Goal: Information Seeking & Learning: Check status

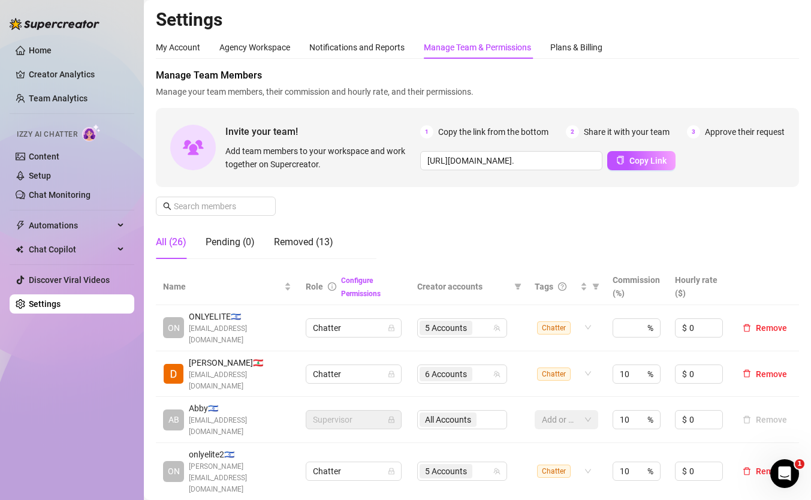
scroll to position [55, 0]
click at [85, 101] on link "Team Analytics" at bounding box center [58, 99] width 59 height 10
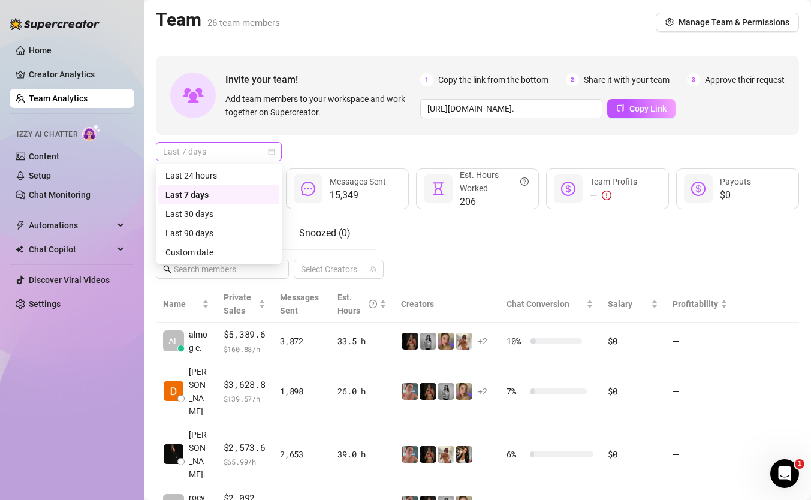
click at [188, 157] on span "Last 7 days" at bounding box center [219, 152] width 112 height 18
click at [187, 251] on div "Custom date" at bounding box center [219, 252] width 107 height 13
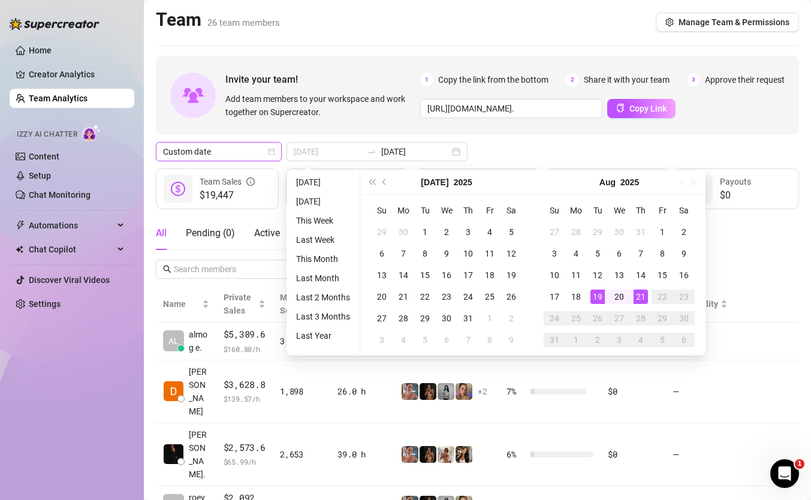
type input "2025-08-21"
click at [641, 297] on div "21" at bounding box center [641, 297] width 14 height 14
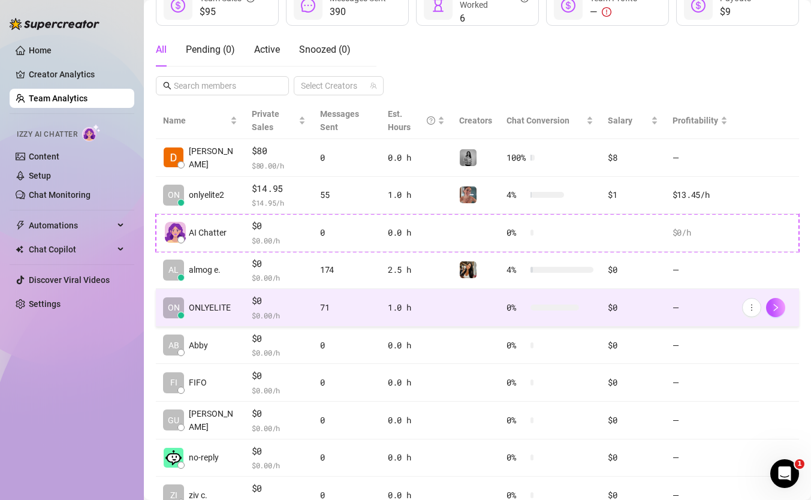
scroll to position [178, 0]
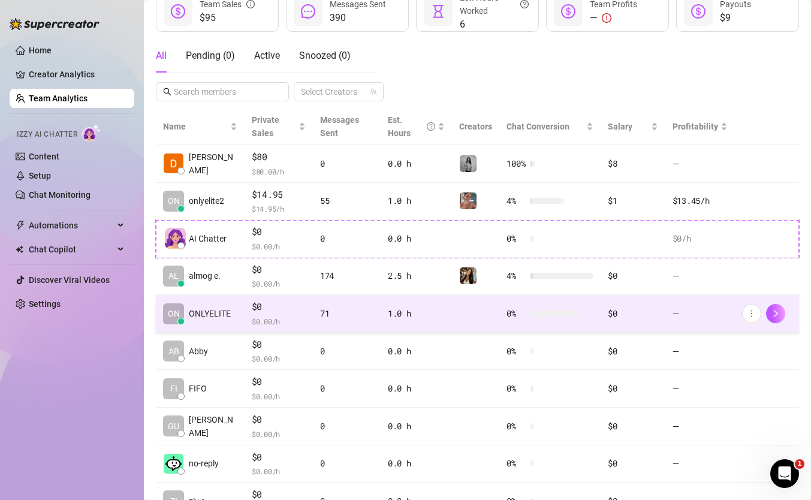
click at [485, 282] on div at bounding box center [475, 276] width 33 height 18
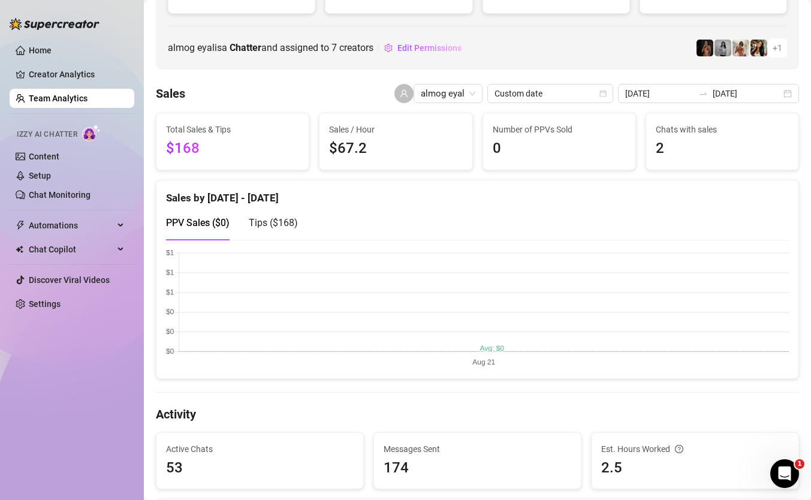
scroll to position [149, 0]
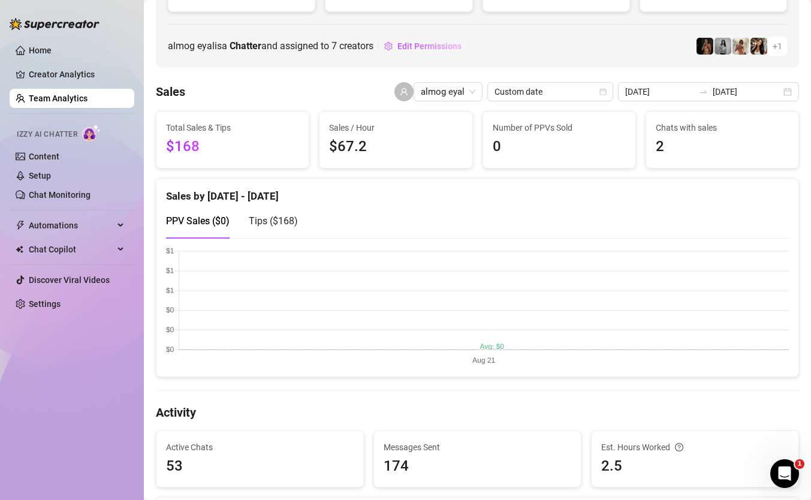
click at [291, 223] on span "Tips ( $168 )" at bounding box center [273, 220] width 49 height 11
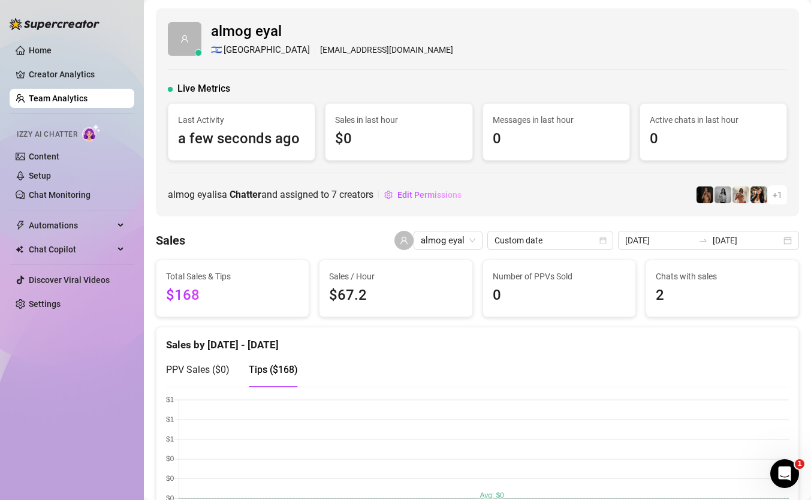
click at [88, 101] on link "Team Analytics" at bounding box center [58, 99] width 59 height 10
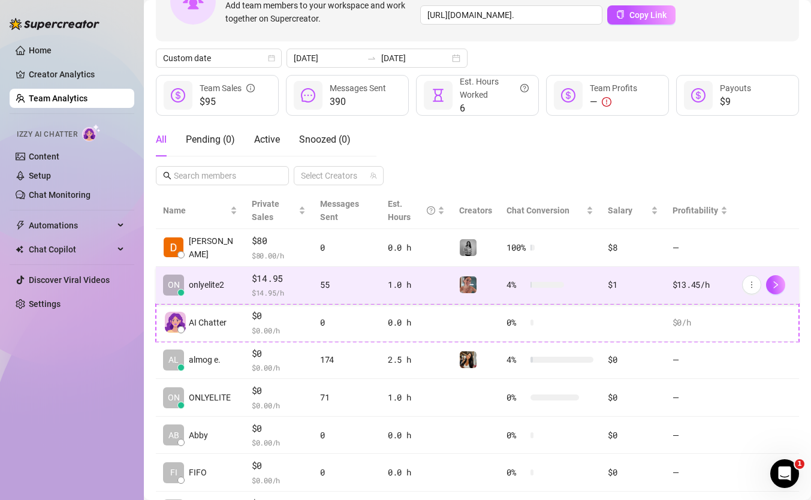
scroll to position [95, 0]
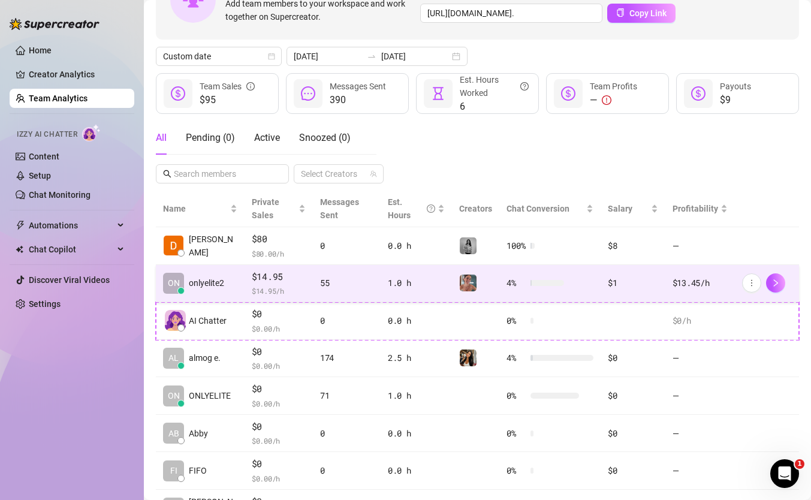
click at [258, 297] on span "$ 14.95 /h" at bounding box center [279, 291] width 54 height 12
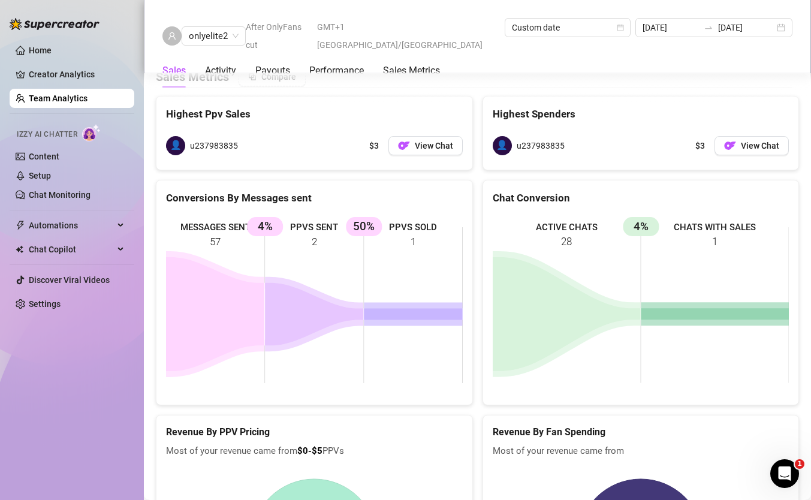
scroll to position [1854, 0]
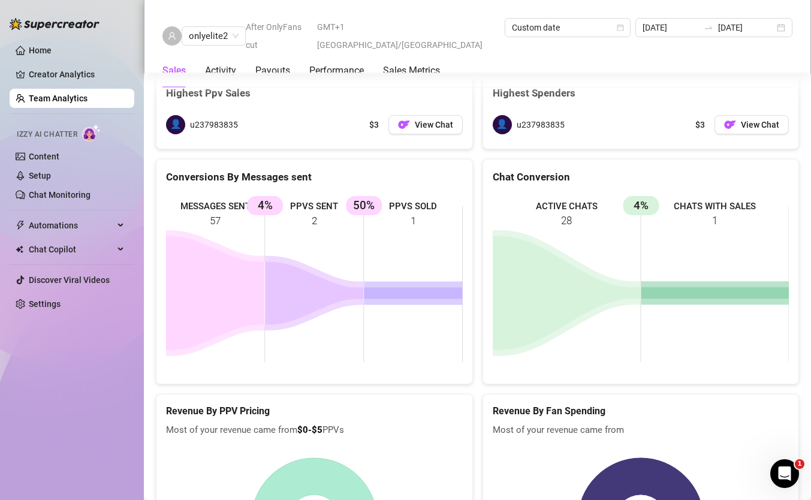
click at [367, 199] on rect at bounding box center [314, 284] width 297 height 180
click at [365, 204] on rect at bounding box center [314, 284] width 297 height 180
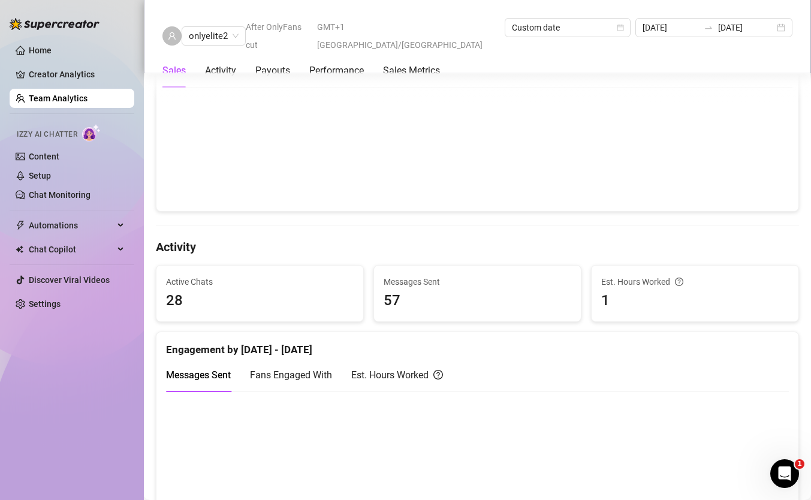
scroll to position [0, 0]
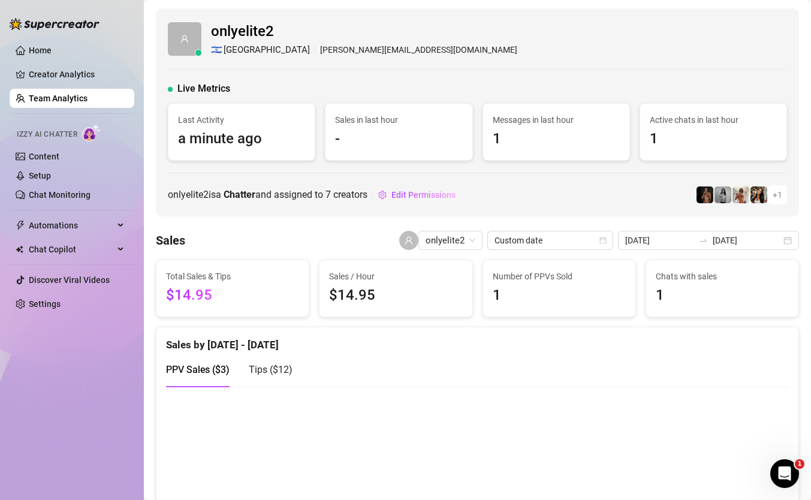
click at [73, 100] on link "Team Analytics" at bounding box center [58, 99] width 59 height 10
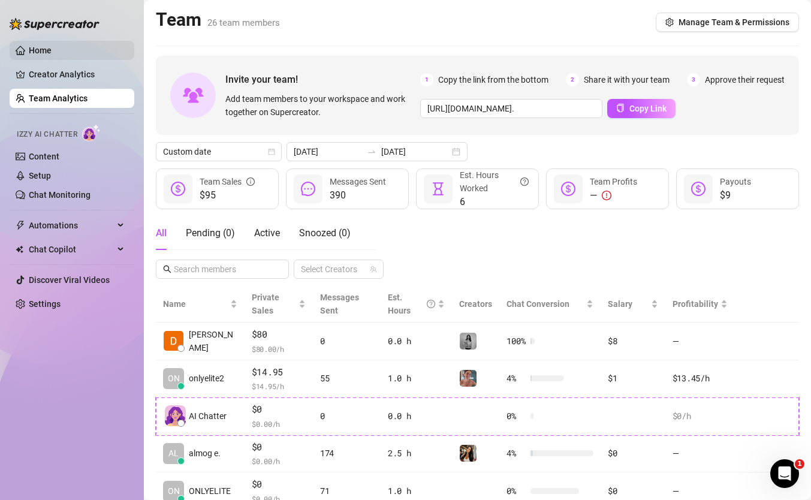
click at [52, 50] on link "Home" at bounding box center [40, 51] width 23 height 10
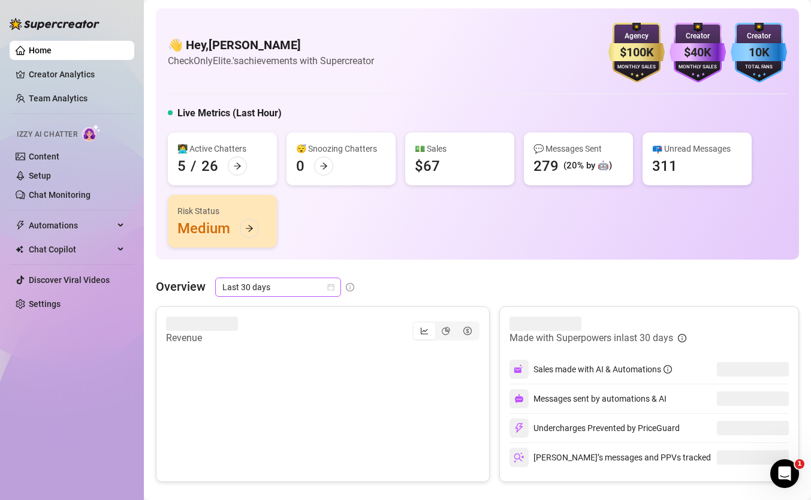
click at [248, 289] on span "Last 30 days" at bounding box center [278, 287] width 112 height 18
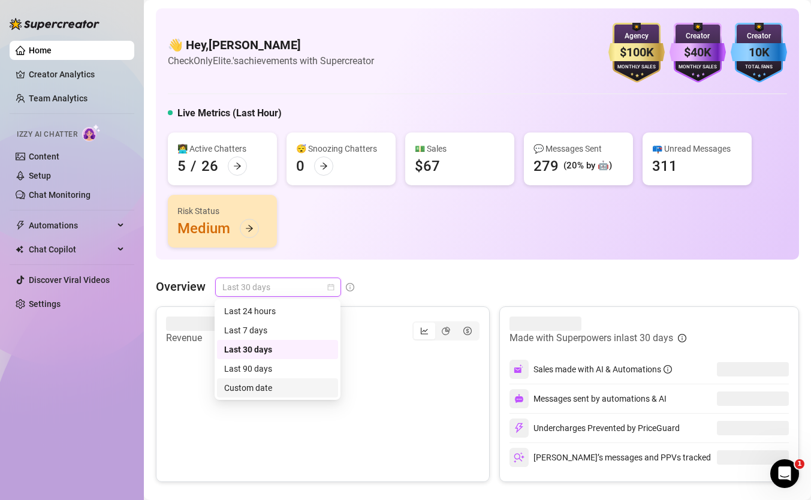
click at [293, 386] on div "Custom date" at bounding box center [277, 387] width 107 height 13
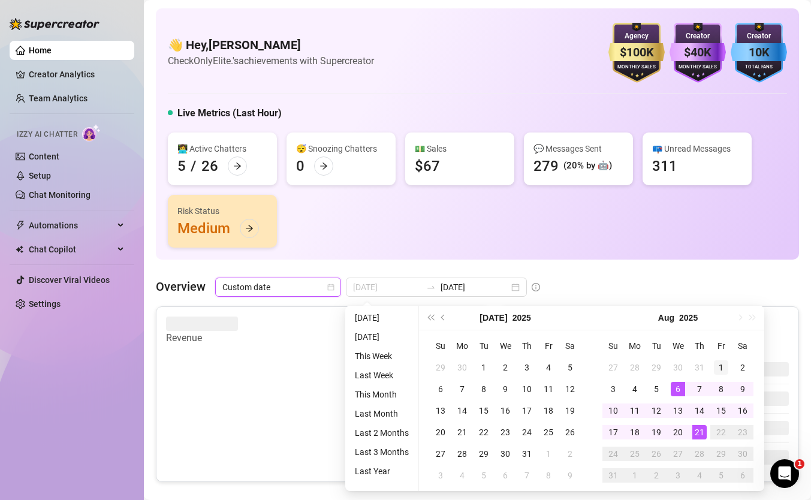
type input "2025-08-01"
click at [716, 366] on div "1" at bounding box center [721, 367] width 14 height 14
type input "2025-08-21"
click at [701, 426] on div "21" at bounding box center [700, 432] width 14 height 14
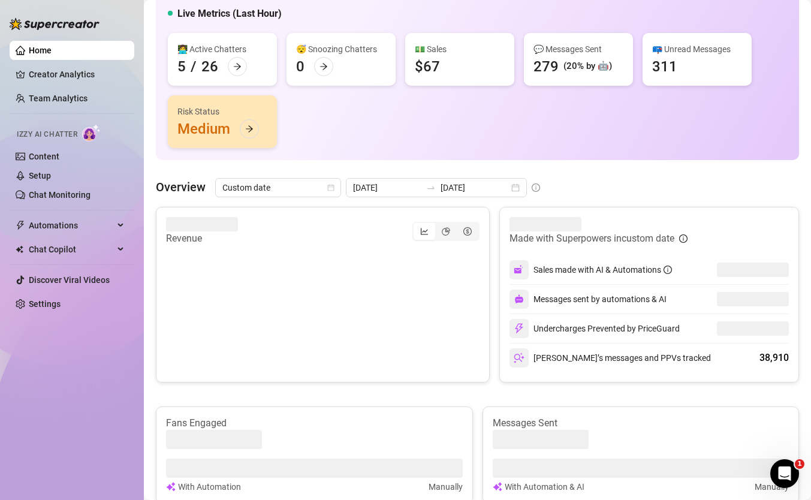
scroll to position [102, 0]
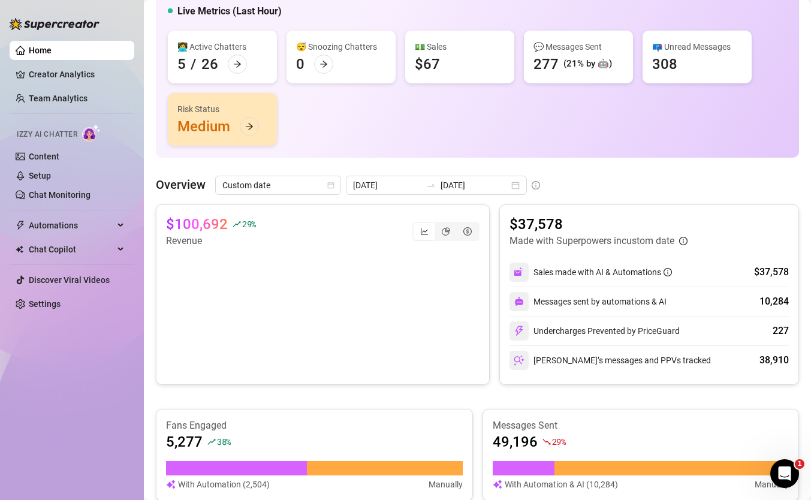
click at [450, 241] on div "$100,692 29 % Revenue" at bounding box center [323, 232] width 314 height 34
click at [450, 239] on div "segmented control" at bounding box center [446, 231] width 22 height 17
click at [438, 225] on input "segmented control" at bounding box center [438, 225] width 0 height 0
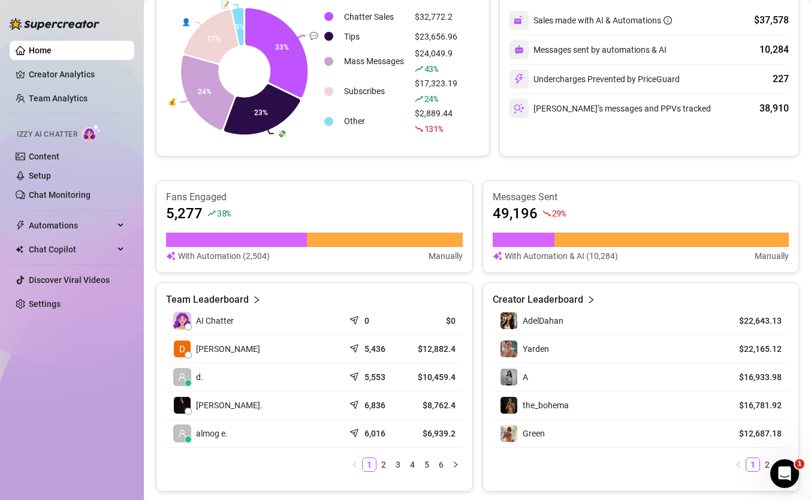
scroll to position [374, 0]
